Goal: Task Accomplishment & Management: Use online tool/utility

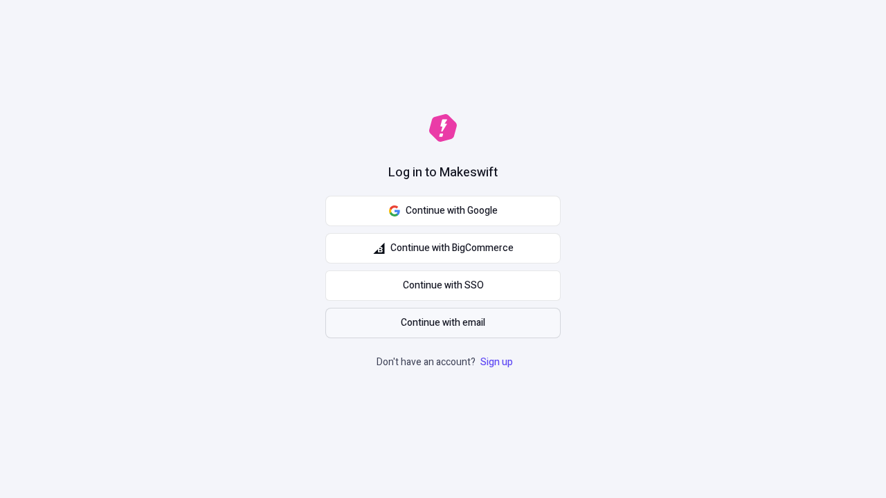
click at [443, 323] on span "Continue with email" at bounding box center [443, 323] width 84 height 15
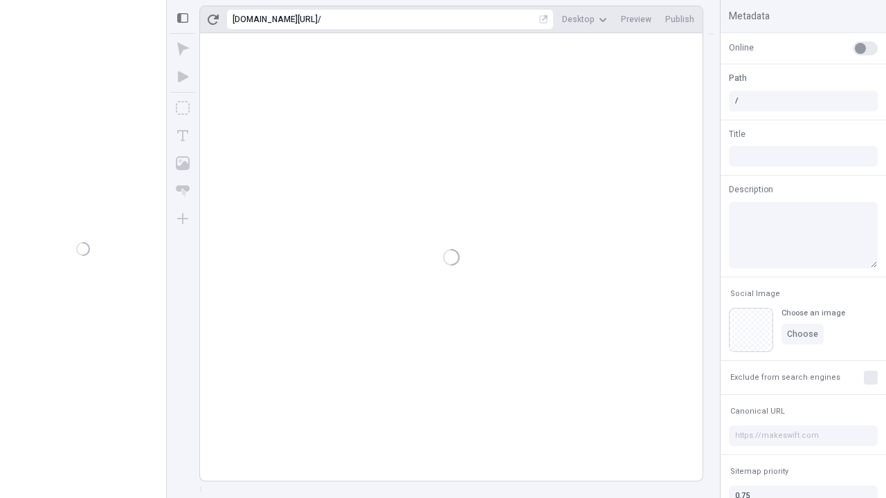
type input "/deep-link-tenuis"
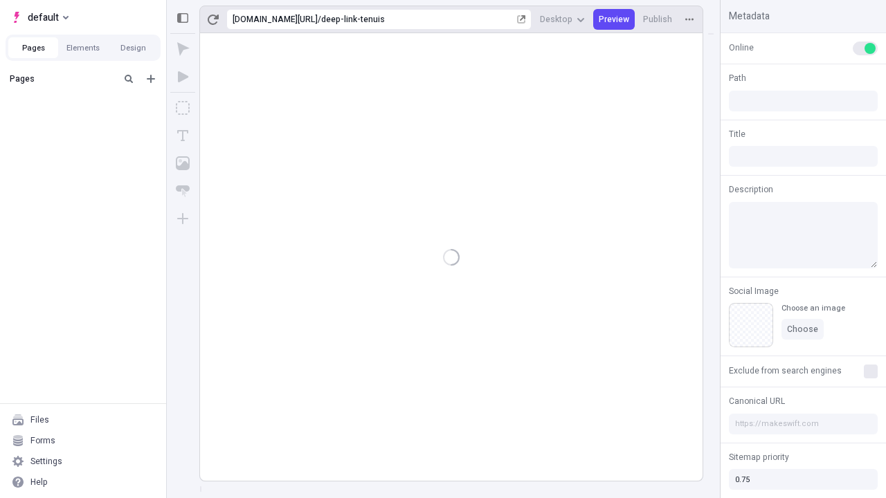
type input "/deep-link-tenuis"
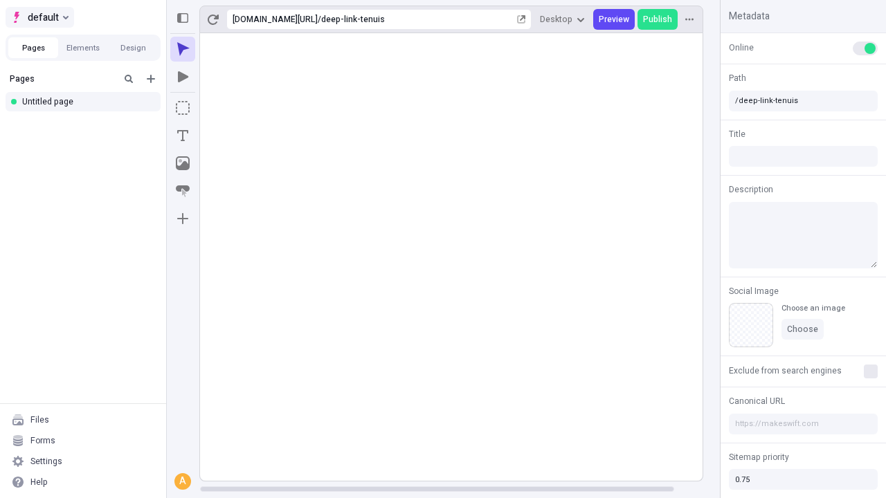
click at [39, 17] on span "default" at bounding box center [43, 17] width 31 height 17
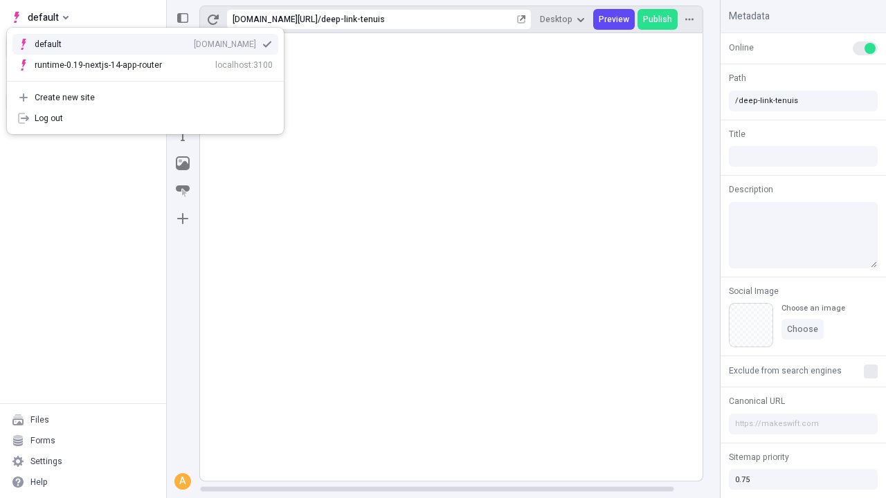
click at [194, 42] on div "qee9k4dy7d.staging.makeswift.site" at bounding box center [225, 44] width 62 height 11
click at [151, 79] on icon "Add new" at bounding box center [151, 79] width 8 height 8
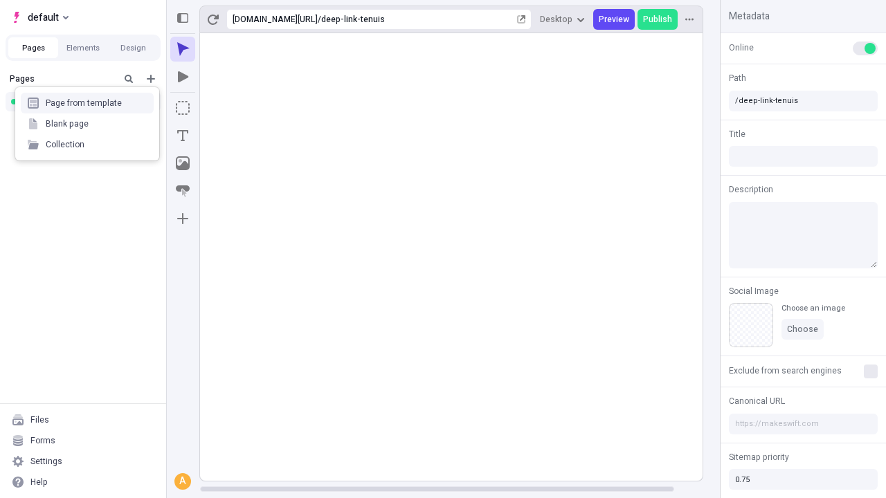
click at [87, 124] on div "Blank page" at bounding box center [87, 124] width 133 height 21
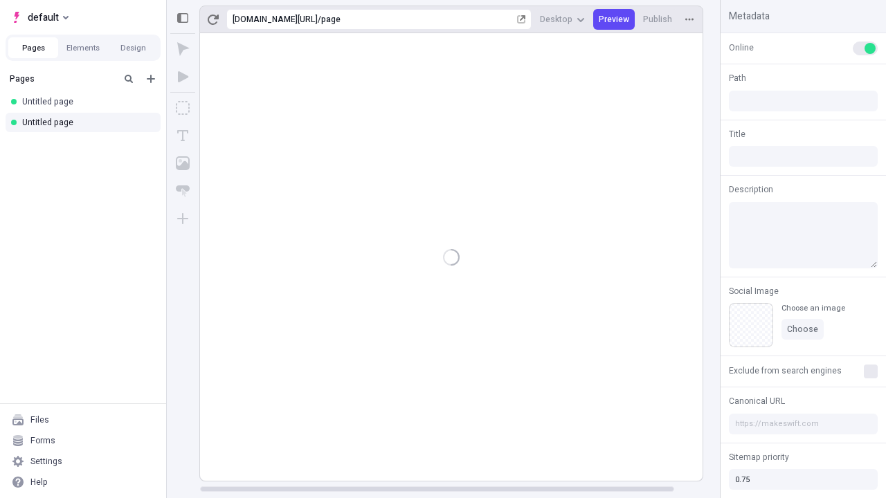
type input "/page"
click at [183, 108] on icon "Box" at bounding box center [183, 108] width 14 height 14
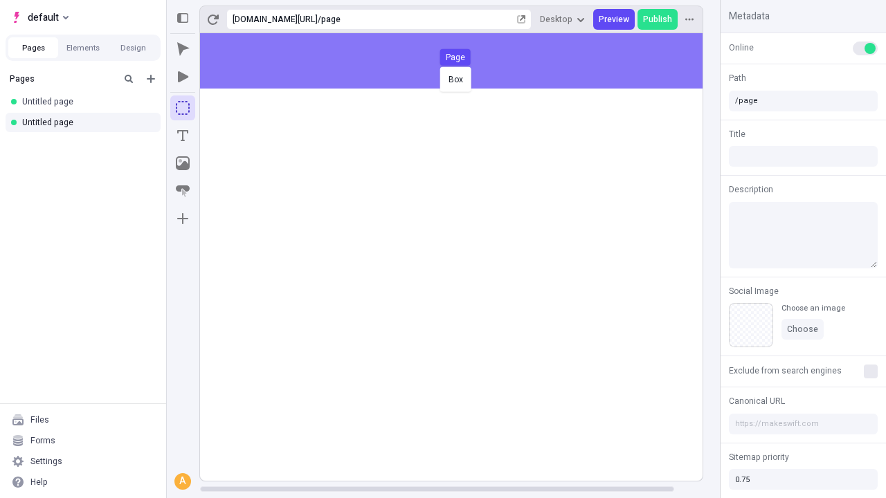
click at [465, 61] on div "Box Page" at bounding box center [443, 249] width 886 height 498
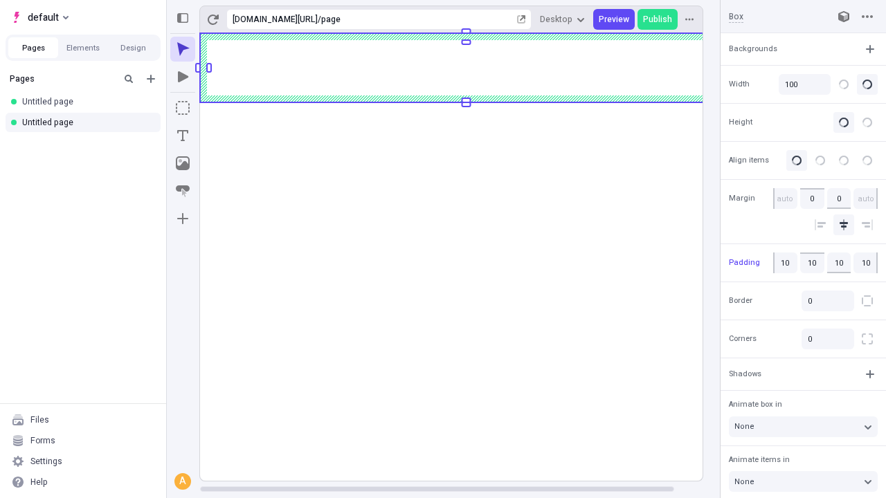
click at [183, 163] on icon "Image" at bounding box center [183, 163] width 14 height 14
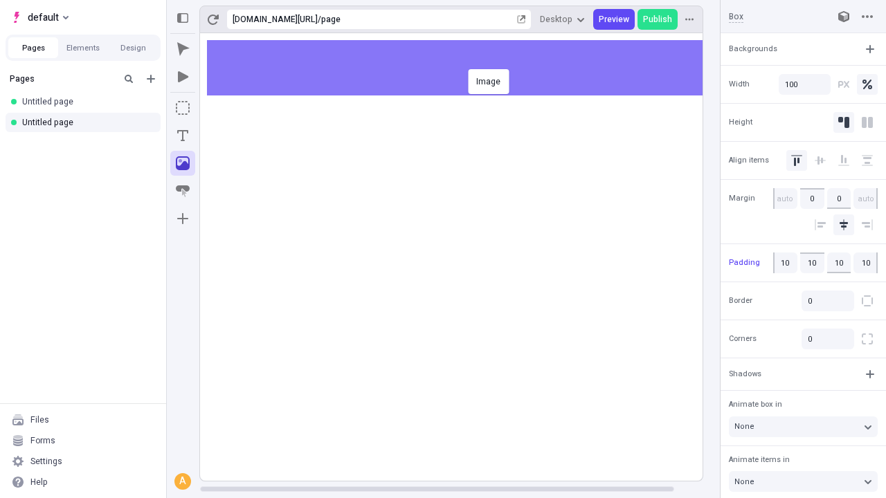
click at [465, 68] on div "Image" at bounding box center [443, 249] width 886 height 498
click at [183, 136] on icon "Text" at bounding box center [182, 135] width 11 height 11
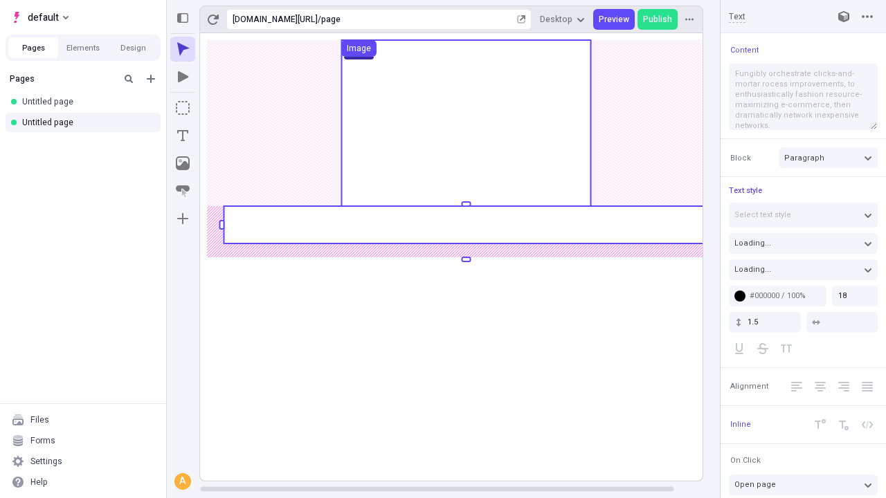
click at [465, 225] on rect at bounding box center [466, 224] width 484 height 37
click at [465, 225] on rect at bounding box center [466, 257] width 532 height 448
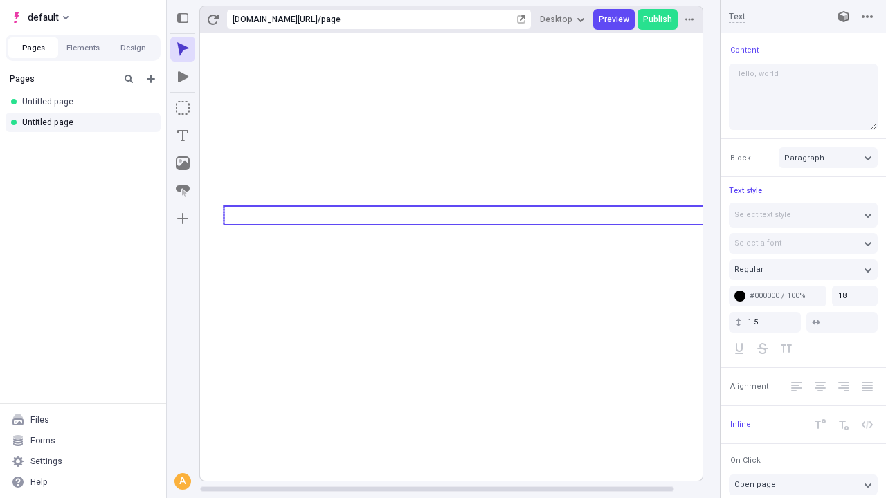
type textarea "Hello, world!"
click at [183, 163] on icon "Image" at bounding box center [183, 163] width 14 height 14
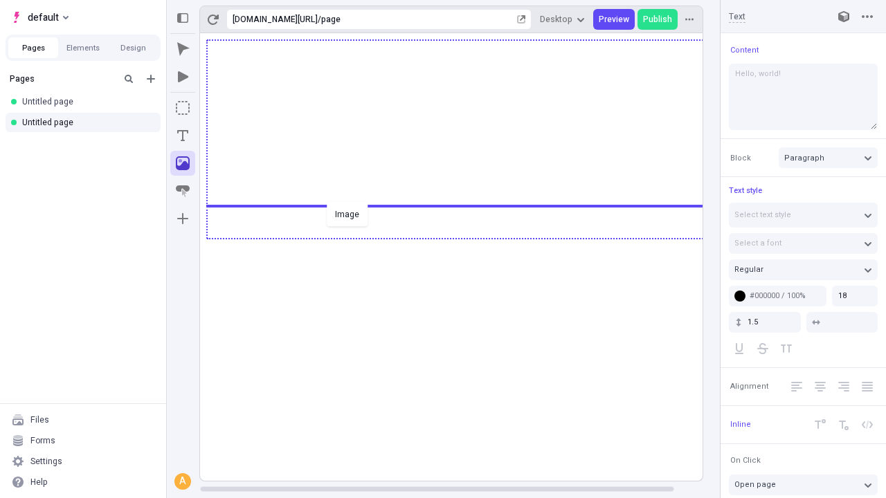
click at [465, 237] on div "Image" at bounding box center [443, 249] width 886 height 498
